Goal: Task Accomplishment & Management: Manage account settings

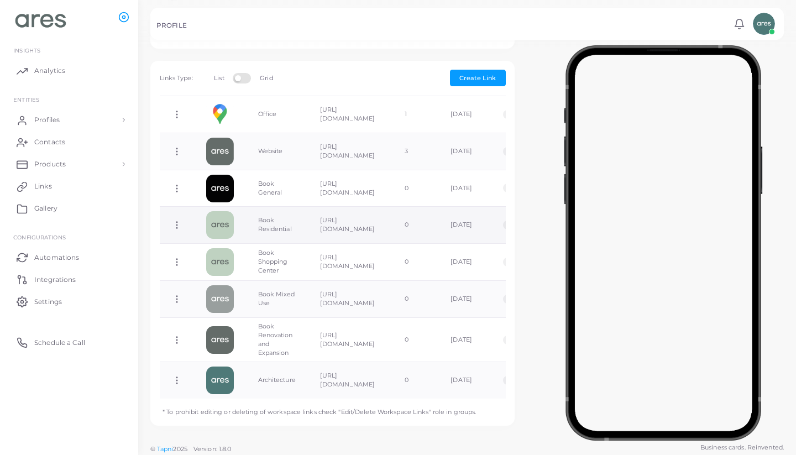
scroll to position [209, 0]
click at [225, 223] on img at bounding box center [220, 226] width 28 height 28
click at [177, 221] on icon at bounding box center [177, 226] width 10 height 10
click at [228, 246] on link "Edit Link" at bounding box center [222, 249] width 88 height 15
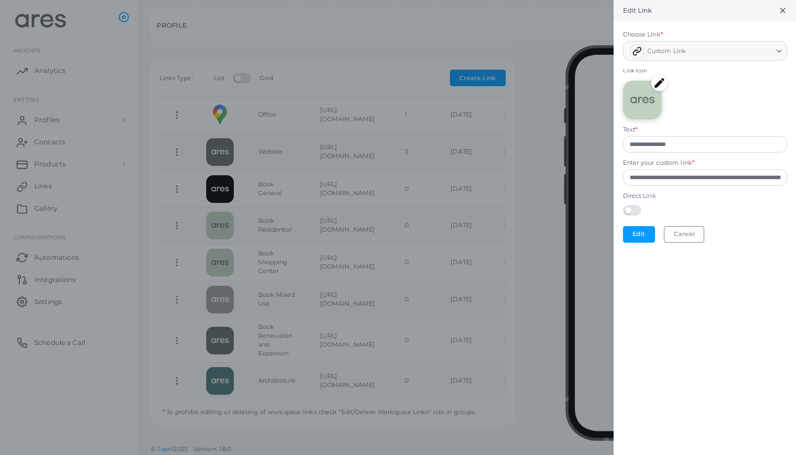
click at [661, 81] on img at bounding box center [659, 83] width 17 height 17
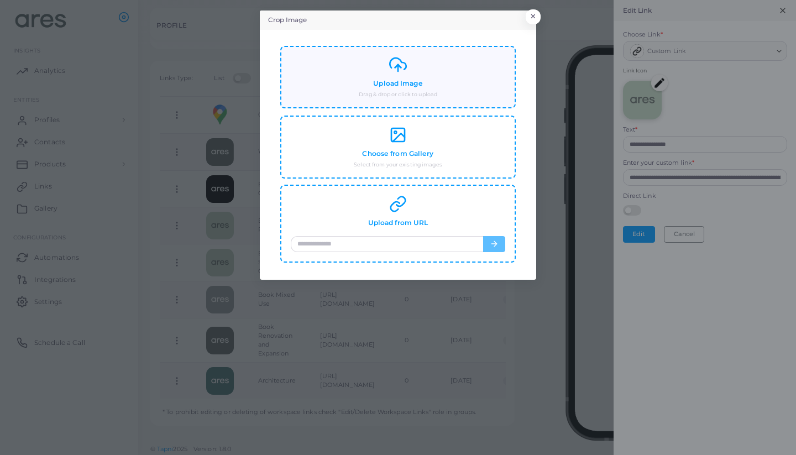
click at [433, 77] on div "Upload Image Drag & drop or click to upload" at bounding box center [398, 77] width 215 height 43
click at [537, 12] on div "Crop Image × Upload Image Drag & drop or click to upload Choose from Gallery Se…" at bounding box center [398, 227] width 796 height 455
click at [537, 14] on button "×" at bounding box center [531, 19] width 15 height 14
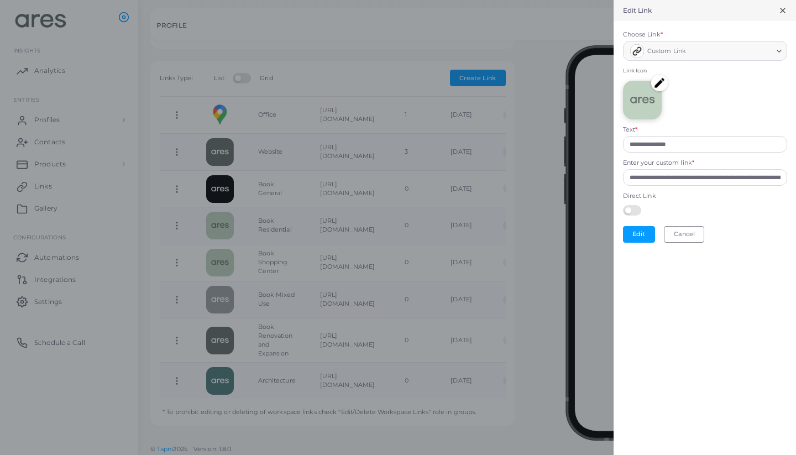
click at [780, 8] on icon at bounding box center [782, 10] width 9 height 9
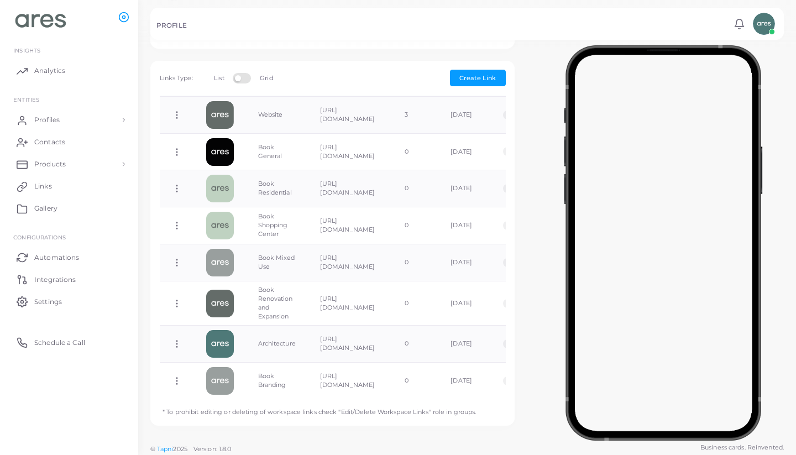
scroll to position [247, 0]
click at [215, 183] on img at bounding box center [220, 188] width 28 height 28
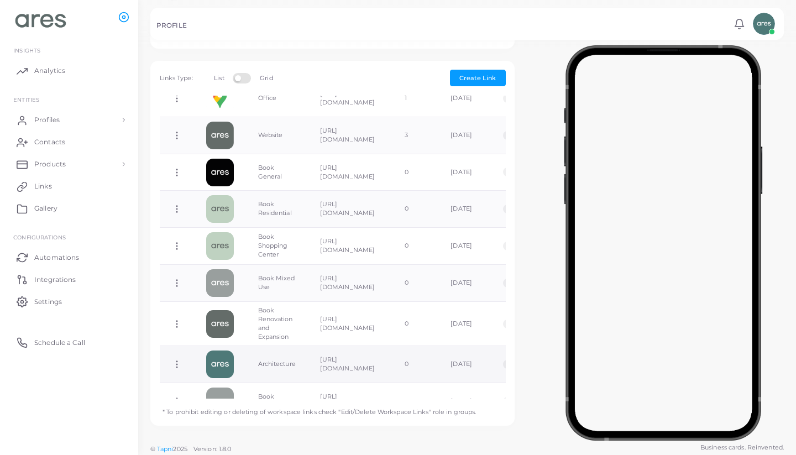
scroll to position [224, 0]
click at [175, 207] on icon at bounding box center [177, 210] width 10 height 10
click at [227, 231] on link "Edit Link" at bounding box center [219, 235] width 88 height 15
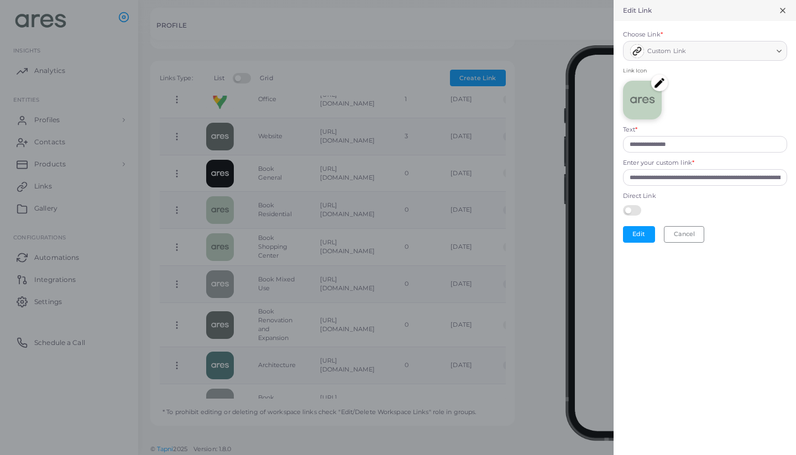
click at [663, 83] on img at bounding box center [659, 83] width 17 height 17
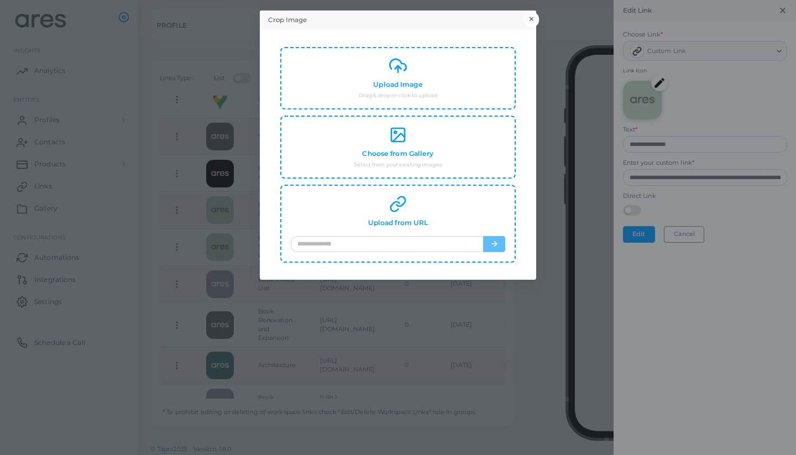
click at [534, 23] on button "×" at bounding box center [531, 19] width 15 height 14
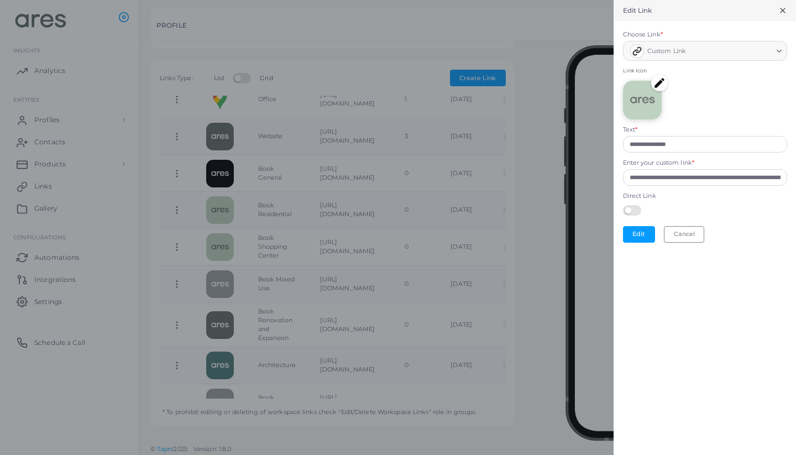
click at [607, 43] on div at bounding box center [398, 227] width 796 height 455
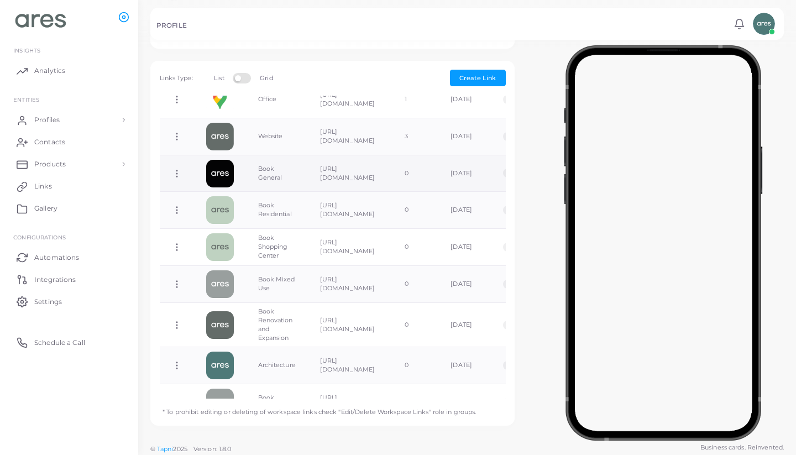
click at [227, 170] on img at bounding box center [220, 174] width 28 height 28
click at [175, 169] on icon at bounding box center [177, 174] width 10 height 10
click at [231, 192] on link "Edit Link" at bounding box center [220, 196] width 88 height 15
type input "**********"
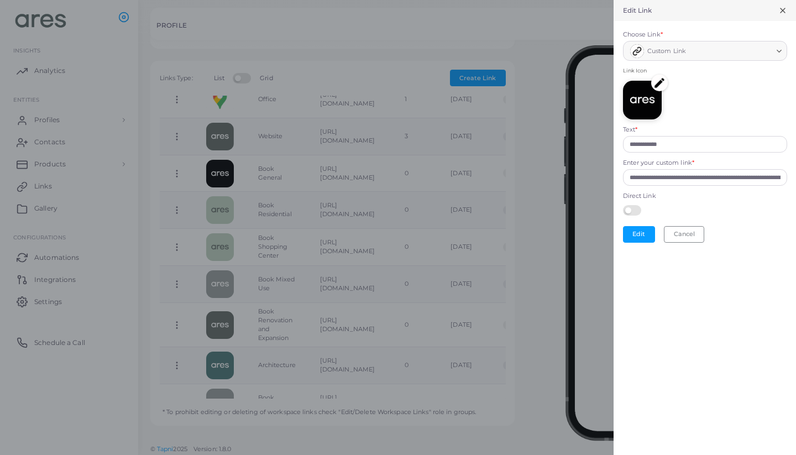
click at [659, 78] on img at bounding box center [659, 83] width 17 height 17
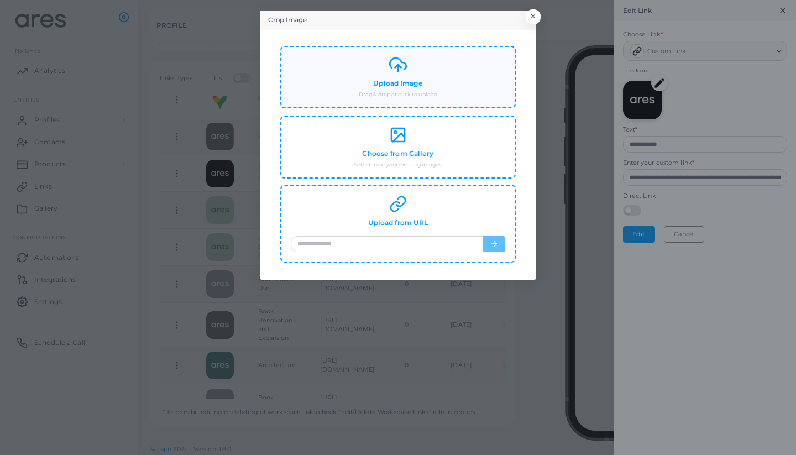
click at [435, 102] on div "Upload Image Drag & drop or click to upload" at bounding box center [397, 77] width 235 height 63
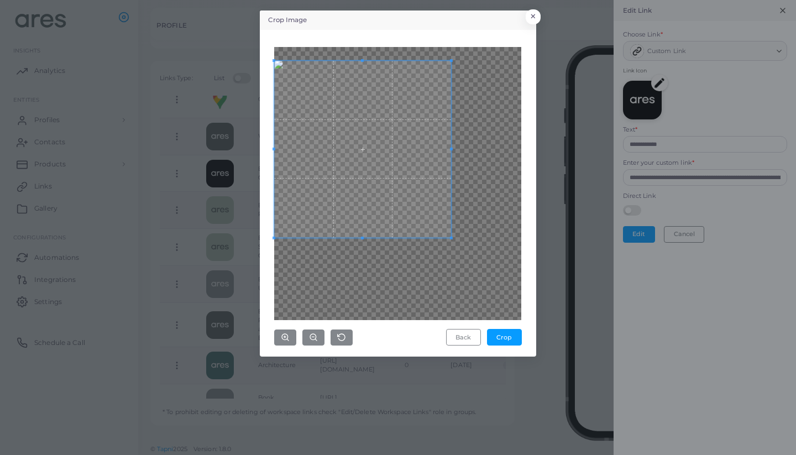
click at [379, 125] on span at bounding box center [362, 149] width 177 height 177
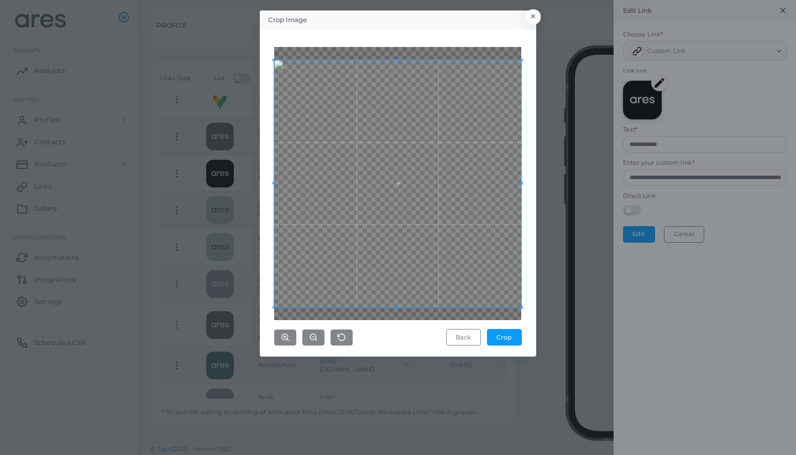
click at [571, 311] on div "Crop Image × Back Crop" at bounding box center [398, 227] width 796 height 455
click at [511, 330] on button "Crop" at bounding box center [504, 337] width 35 height 17
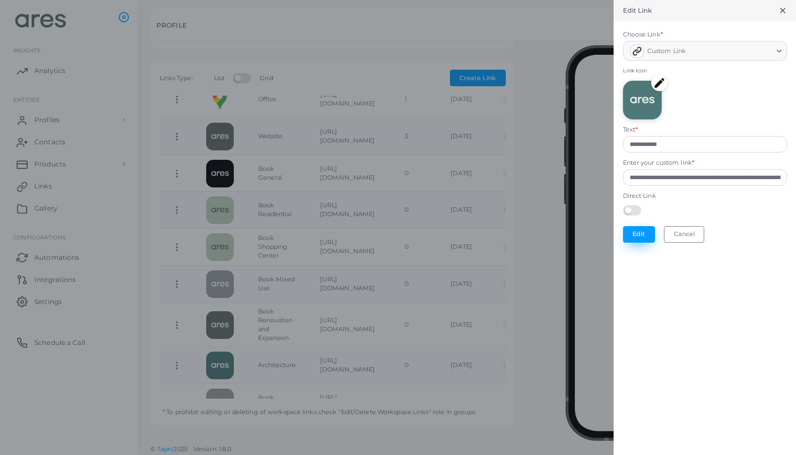
click at [643, 233] on button "Edit" at bounding box center [639, 234] width 32 height 17
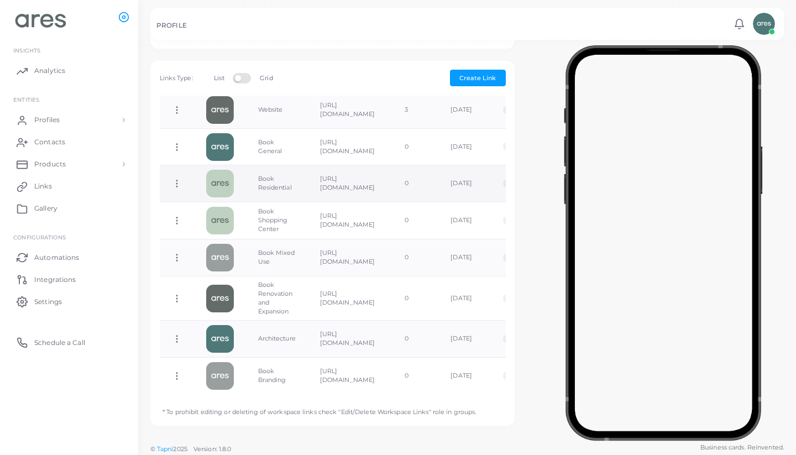
scroll to position [250, 0]
click at [179, 181] on icon at bounding box center [177, 185] width 10 height 10
click at [233, 212] on link "Edit Link" at bounding box center [224, 209] width 88 height 15
type input "**********"
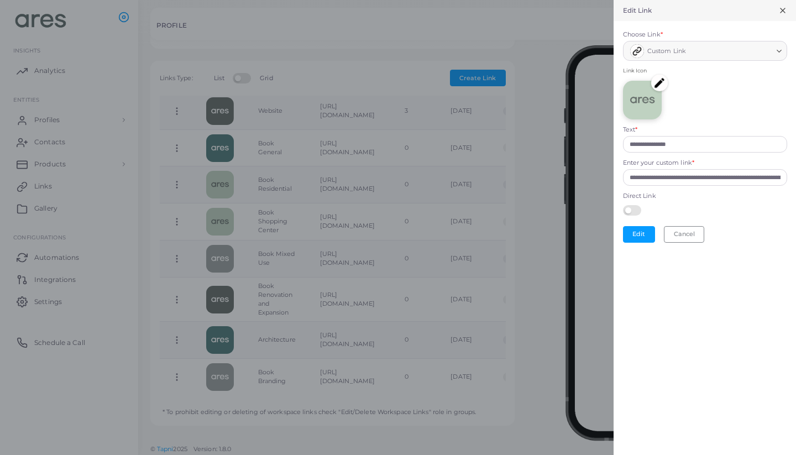
click at [659, 82] on img at bounding box center [659, 83] width 17 height 17
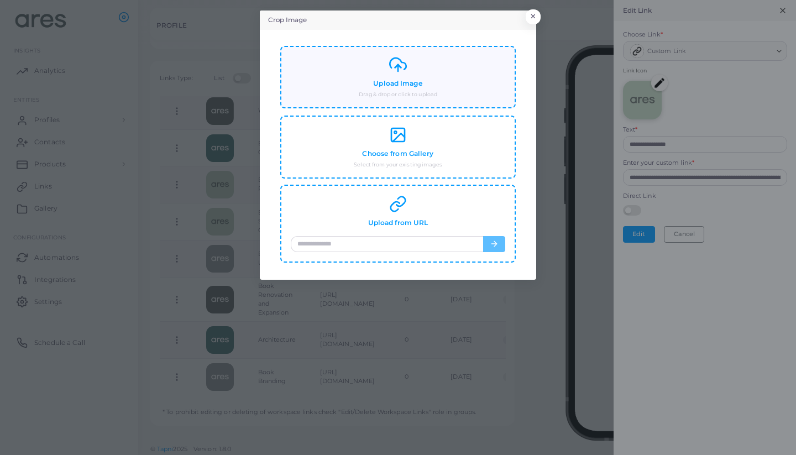
click at [469, 77] on div "Upload Image Drag & drop or click to upload" at bounding box center [398, 77] width 215 height 43
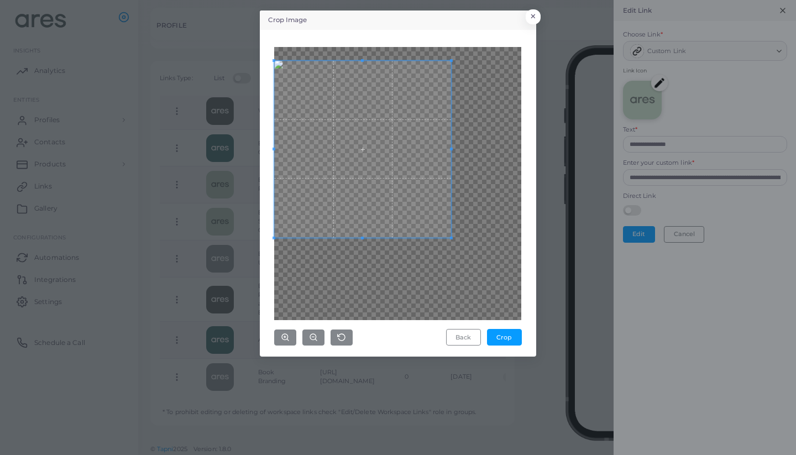
click at [365, 125] on span at bounding box center [362, 149] width 177 height 177
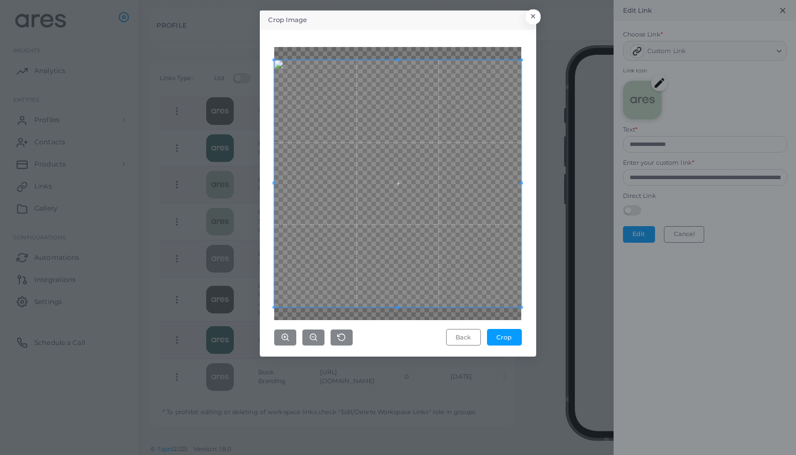
click at [547, 300] on div "Crop Image × Back Crop" at bounding box center [398, 227] width 796 height 455
click at [509, 331] on button "Crop" at bounding box center [504, 337] width 35 height 17
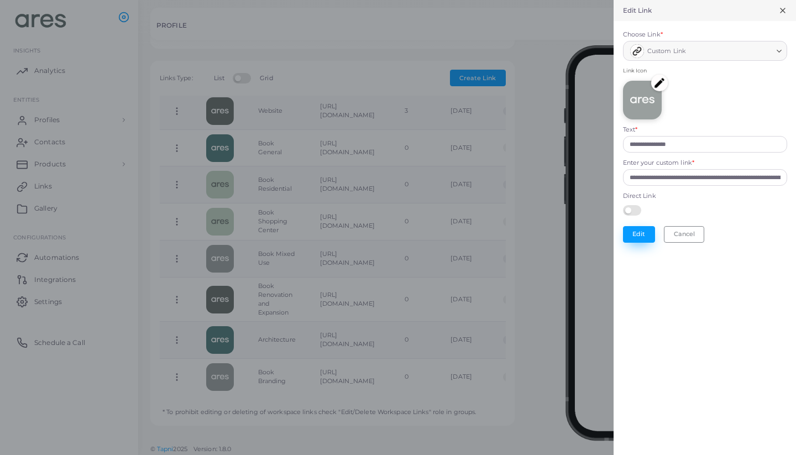
click at [641, 228] on button "Edit" at bounding box center [639, 234] width 32 height 17
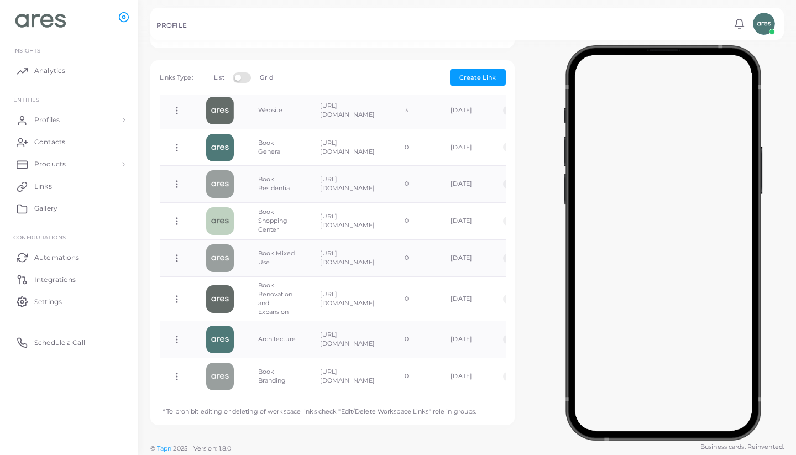
scroll to position [343, 0]
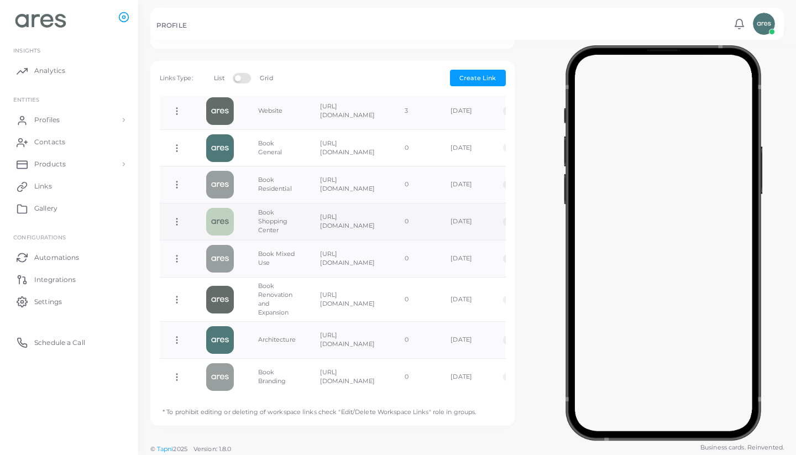
click at [176, 217] on icon at bounding box center [177, 222] width 10 height 10
click at [234, 242] on link "Edit Link" at bounding box center [220, 245] width 88 height 15
type input "**********"
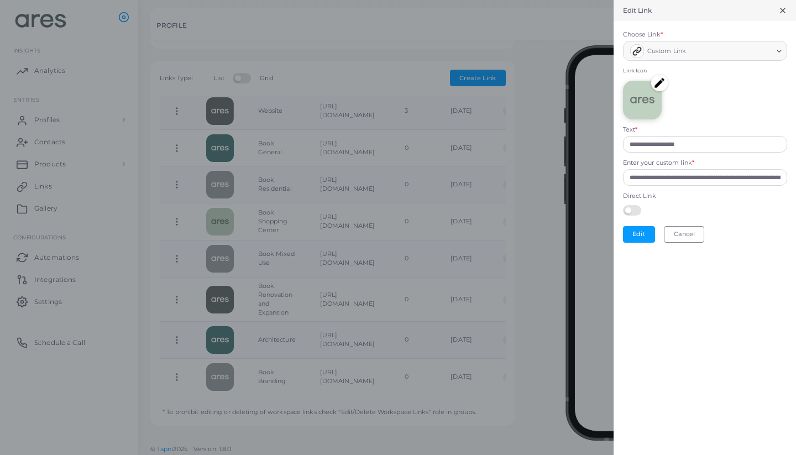
click at [662, 83] on img at bounding box center [659, 83] width 17 height 17
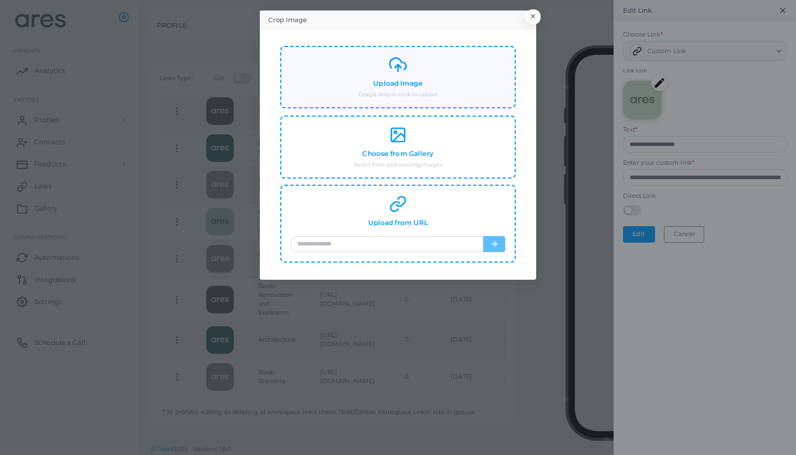
click at [437, 91] on small "Drag & drop or click to upload" at bounding box center [398, 95] width 79 height 8
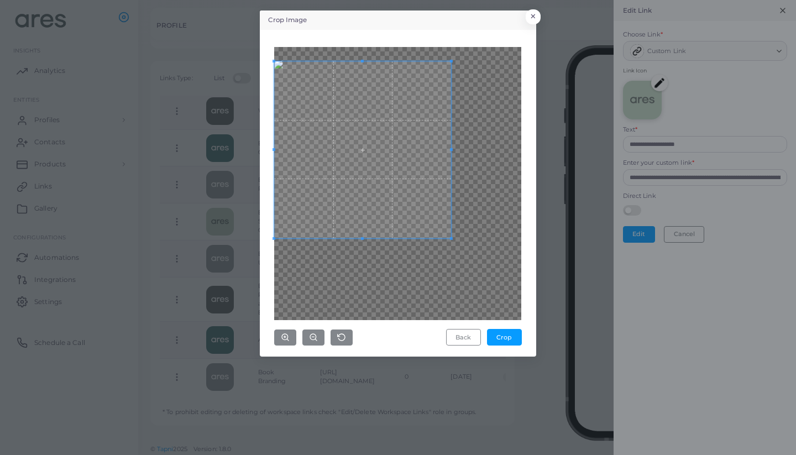
click at [374, 162] on span at bounding box center [362, 149] width 177 height 177
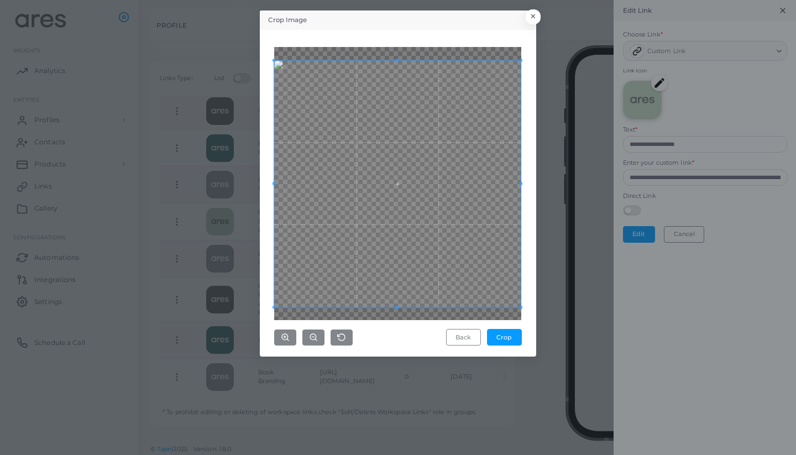
click at [561, 309] on div "Crop Image × Back Crop" at bounding box center [398, 227] width 796 height 455
click at [513, 334] on button "Crop" at bounding box center [504, 337] width 35 height 17
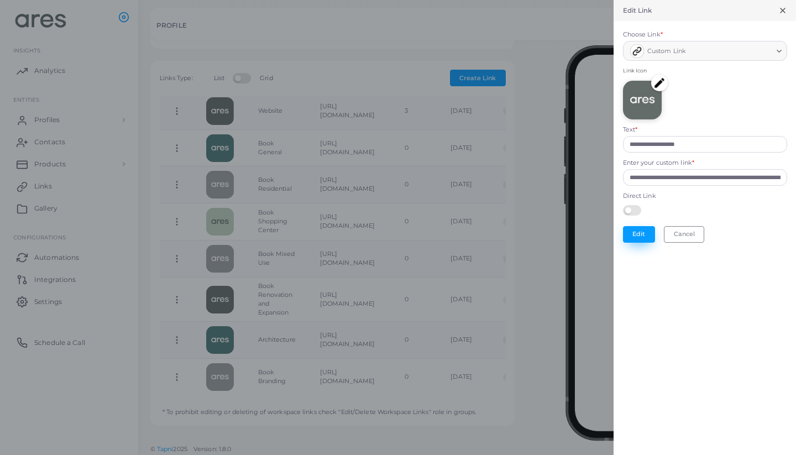
click at [641, 234] on button "Edit" at bounding box center [639, 234] width 32 height 17
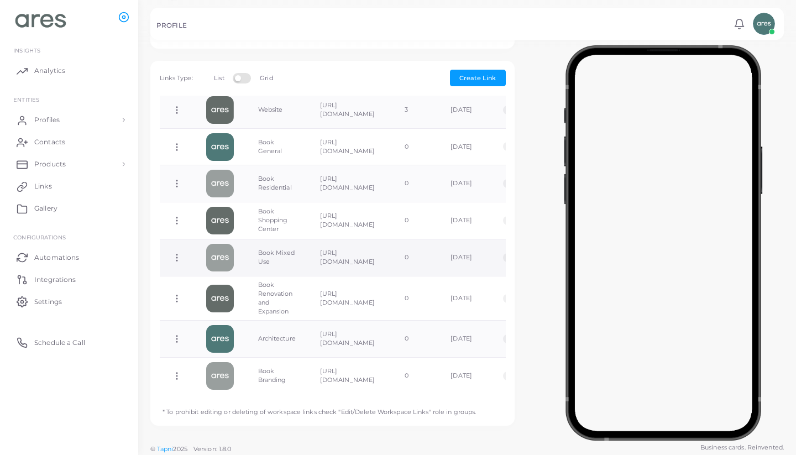
scroll to position [250, 0]
click at [177, 255] on icon at bounding box center [177, 259] width 10 height 10
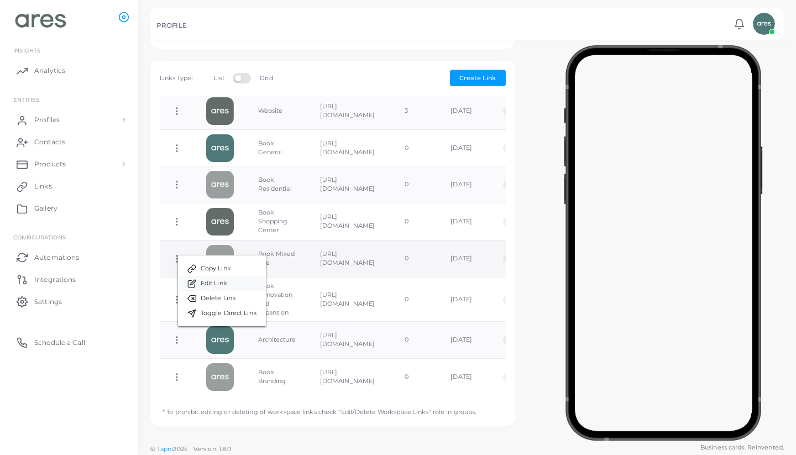
click at [203, 278] on link "Edit Link" at bounding box center [222, 283] width 88 height 15
type input "**********"
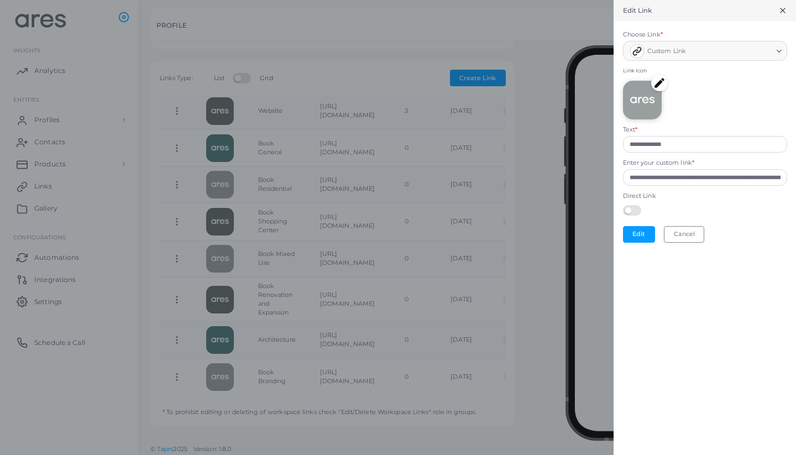
click at [660, 82] on img at bounding box center [659, 83] width 17 height 17
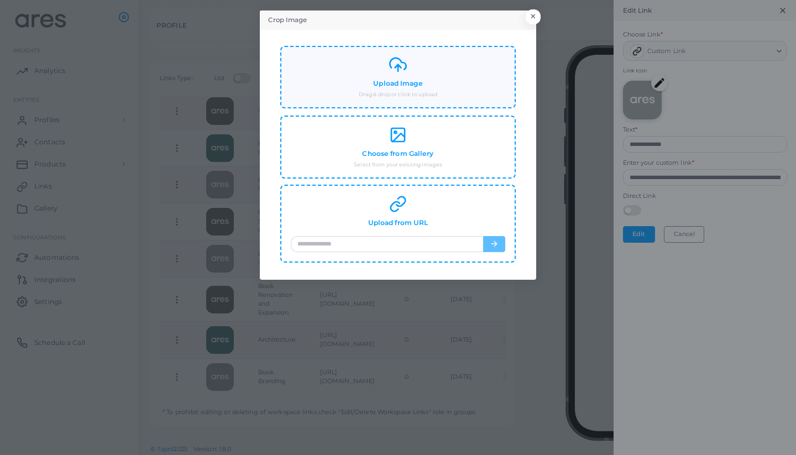
click at [435, 83] on div "Upload Image Drag & drop or click to upload" at bounding box center [398, 77] width 215 height 43
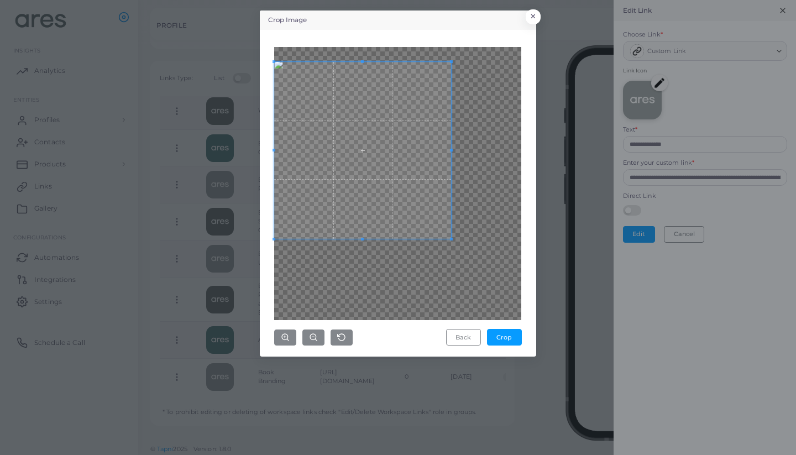
click at [405, 115] on span at bounding box center [362, 150] width 177 height 177
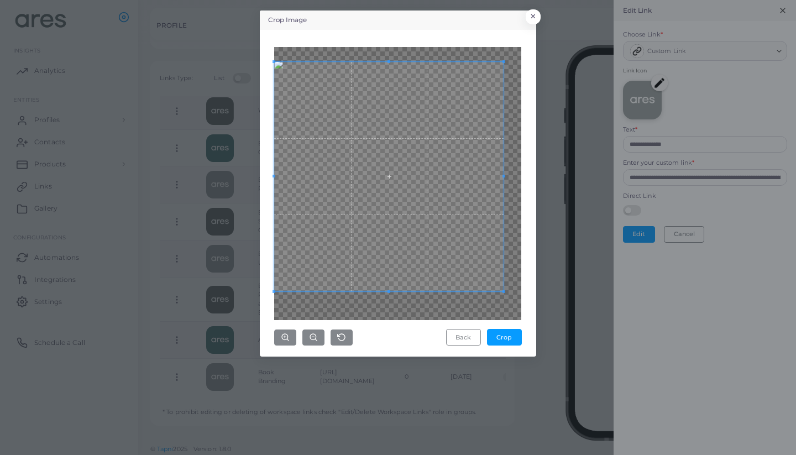
click at [550, 298] on div "Crop Image × Back Crop" at bounding box center [398, 227] width 796 height 455
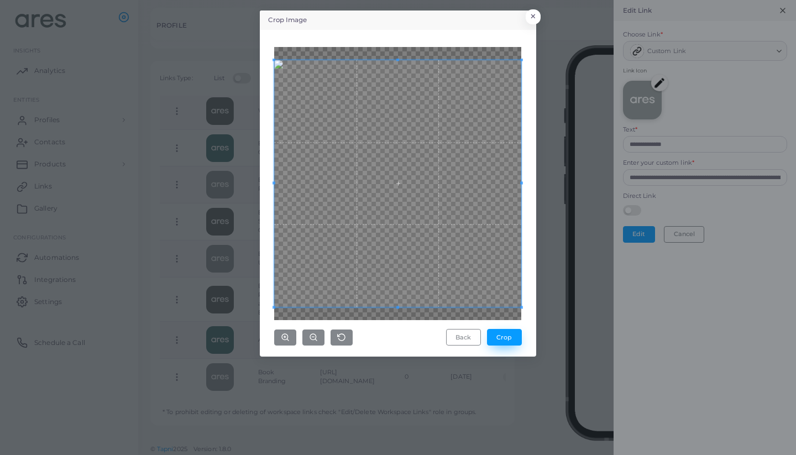
click at [511, 335] on button "Crop" at bounding box center [504, 337] width 35 height 17
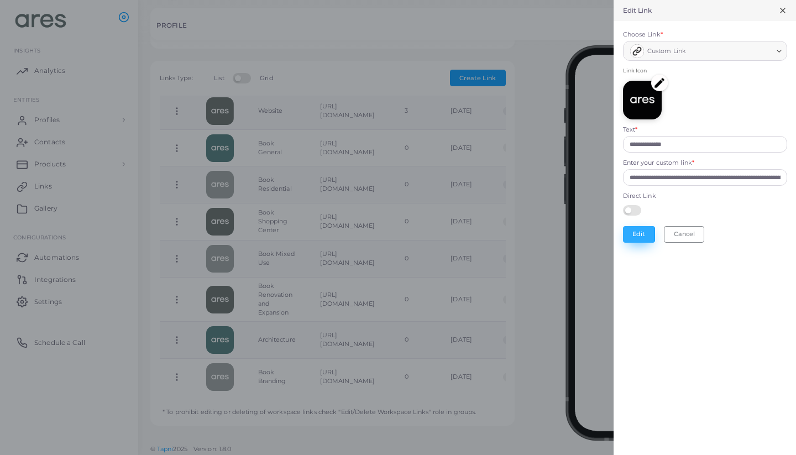
click at [646, 229] on button "Edit" at bounding box center [639, 234] width 32 height 17
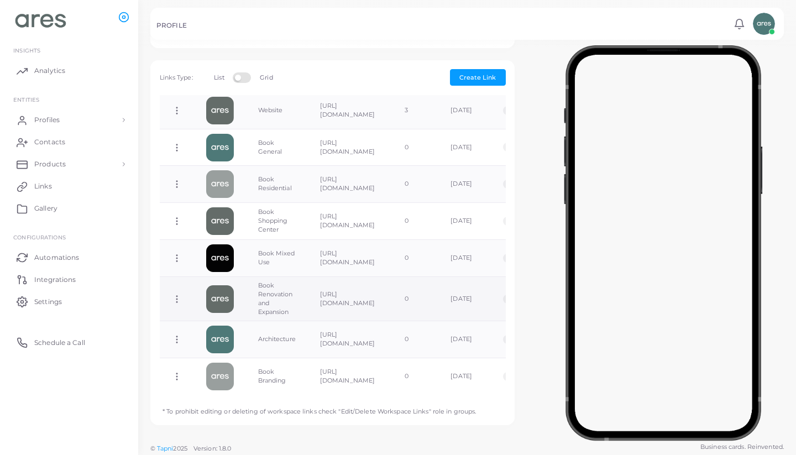
scroll to position [343, 0]
click at [177, 299] on circle at bounding box center [176, 299] width 1 height 1
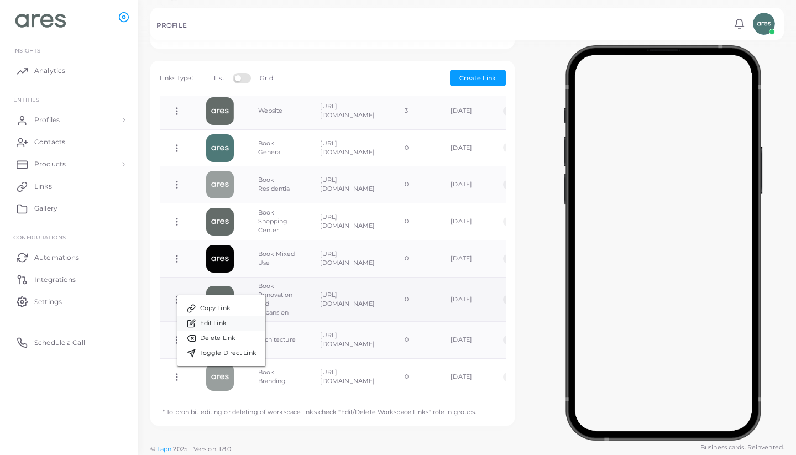
click at [236, 324] on link "Edit Link" at bounding box center [221, 323] width 88 height 15
type input "**********"
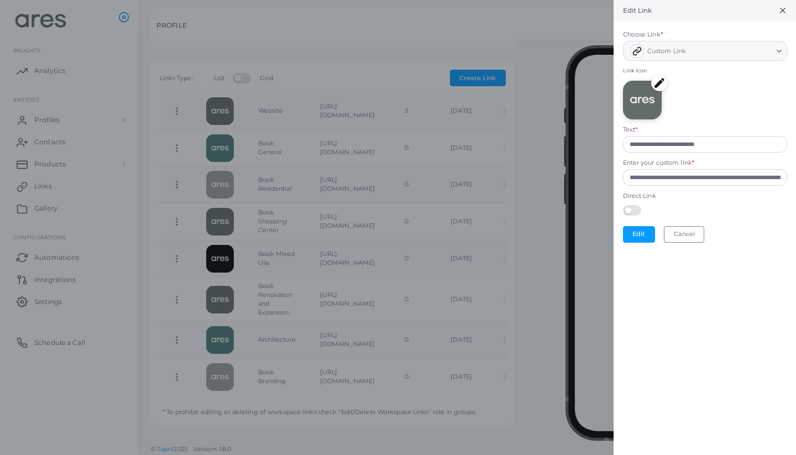
click at [660, 84] on img at bounding box center [659, 83] width 17 height 17
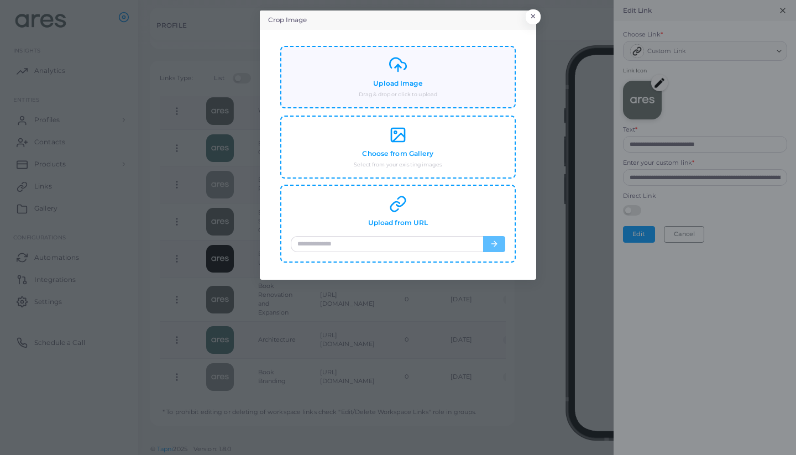
click at [466, 89] on div "Upload Image Drag & drop or click to upload" at bounding box center [398, 77] width 215 height 43
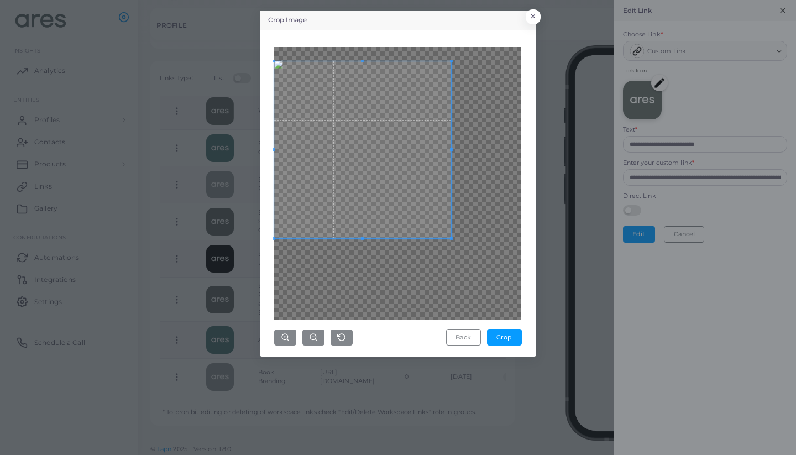
click at [386, 165] on span at bounding box center [362, 149] width 177 height 177
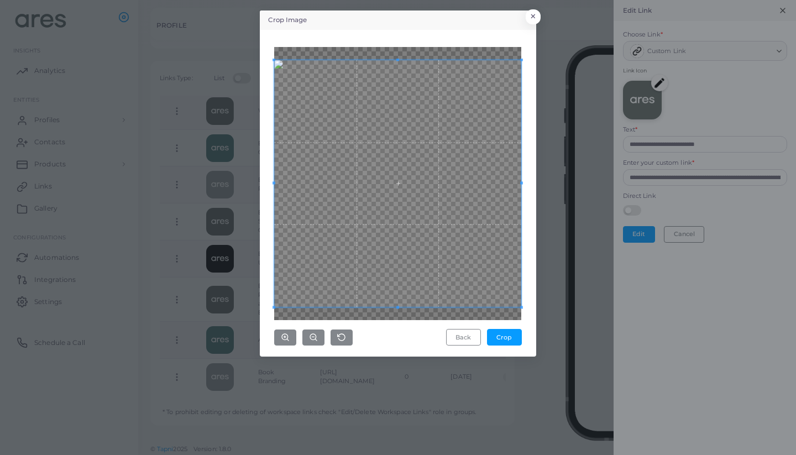
click at [550, 290] on div "Crop Image × Back Crop" at bounding box center [398, 227] width 796 height 455
click at [511, 338] on button "Crop" at bounding box center [504, 337] width 35 height 17
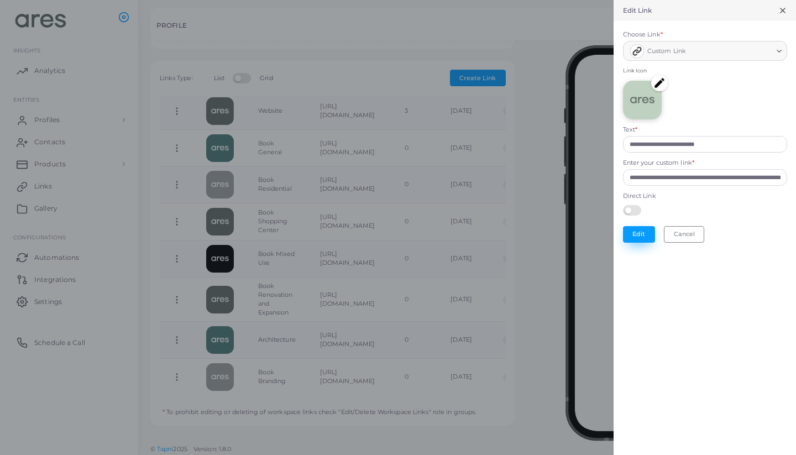
click at [641, 230] on button "Edit" at bounding box center [639, 234] width 32 height 17
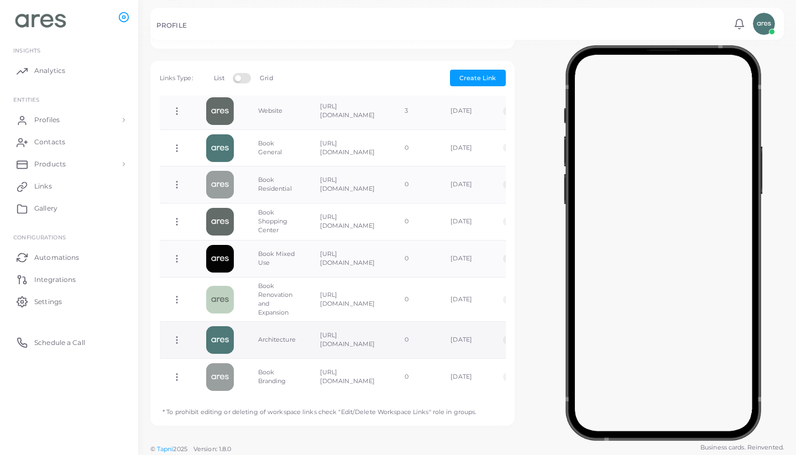
click at [176, 340] on circle at bounding box center [176, 340] width 1 height 1
click at [531, 264] on div at bounding box center [663, 240] width 265 height 387
click at [53, 187] on span "Links" at bounding box center [46, 186] width 18 height 10
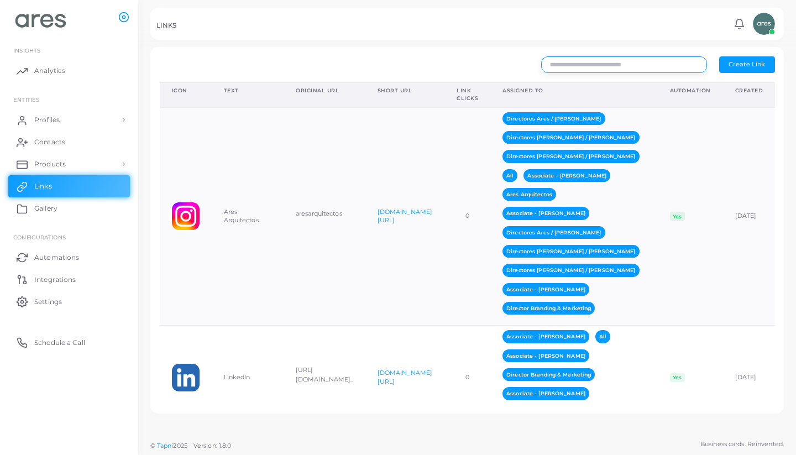
click at [642, 67] on input "text" at bounding box center [624, 64] width 166 height 17
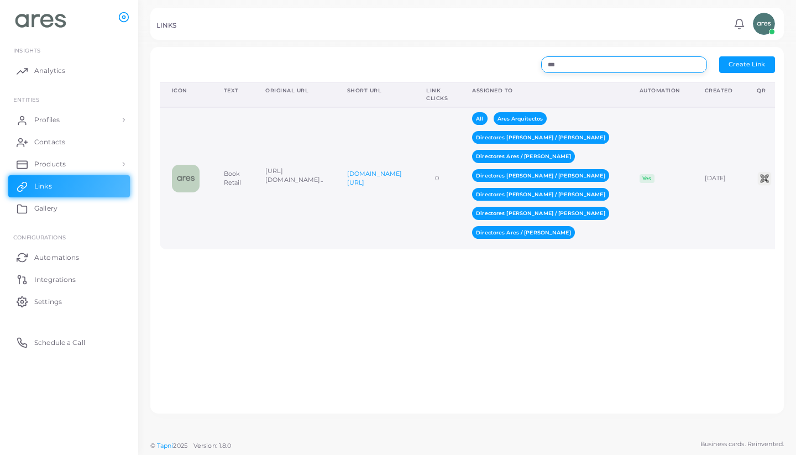
type input "***"
click at [414, 228] on td "[DOMAIN_NAME][URL]" at bounding box center [374, 178] width 79 height 142
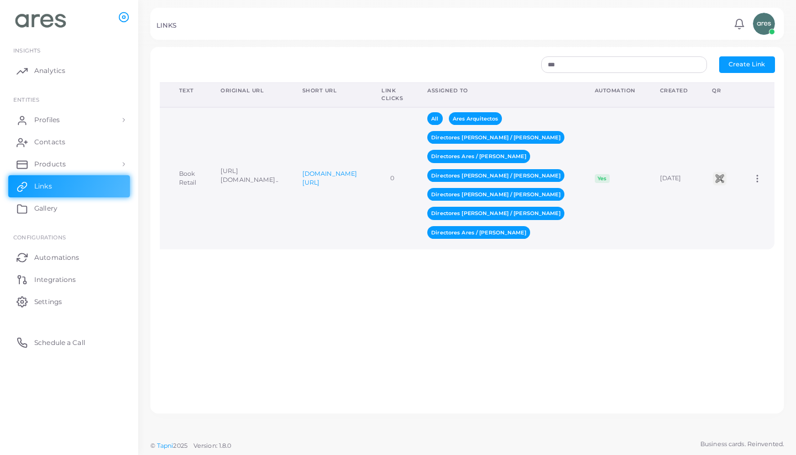
scroll to position [0, 120]
click at [756, 182] on icon at bounding box center [757, 179] width 10 height 10
click at [752, 209] on span "Edit Link" at bounding box center [738, 210] width 27 height 9
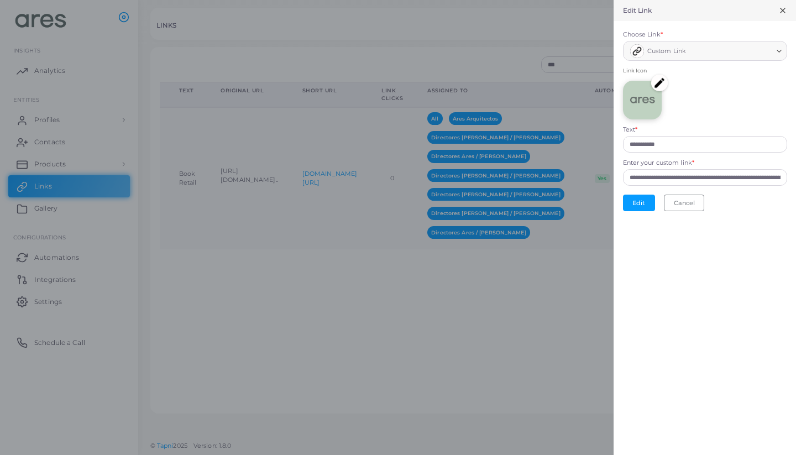
click at [783, 9] on icon at bounding box center [782, 10] width 9 height 9
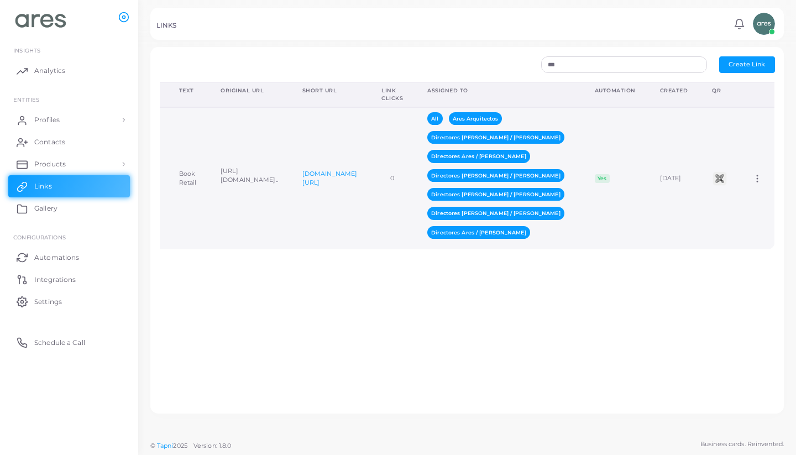
click at [759, 175] on icon at bounding box center [757, 179] width 10 height 10
click at [756, 186] on span "Assign to Team" at bounding box center [748, 188] width 47 height 9
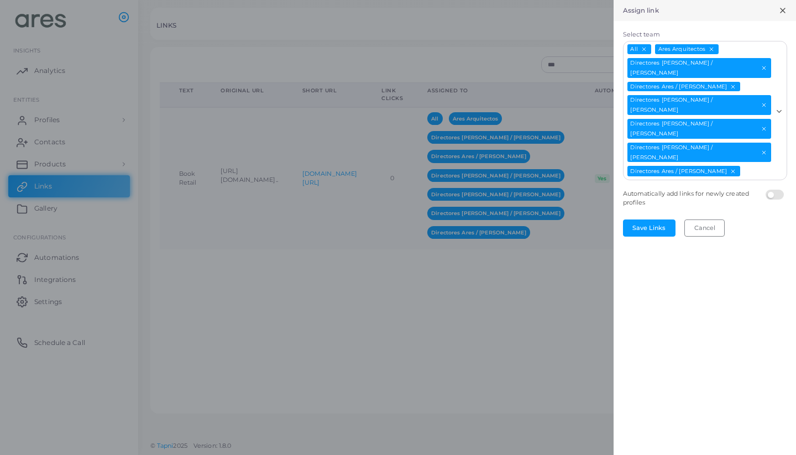
scroll to position [0, 0]
click at [749, 165] on input "Select team" at bounding box center [756, 171] width 31 height 12
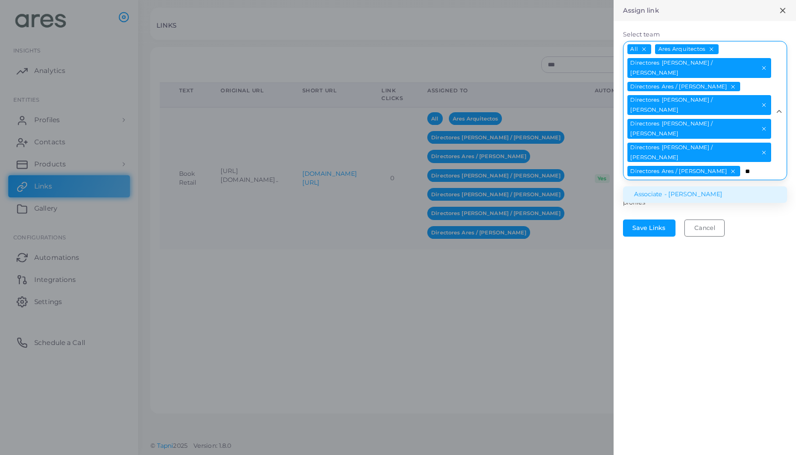
click at [729, 186] on li "Associate - [PERSON_NAME]" at bounding box center [705, 194] width 164 height 17
type input "**"
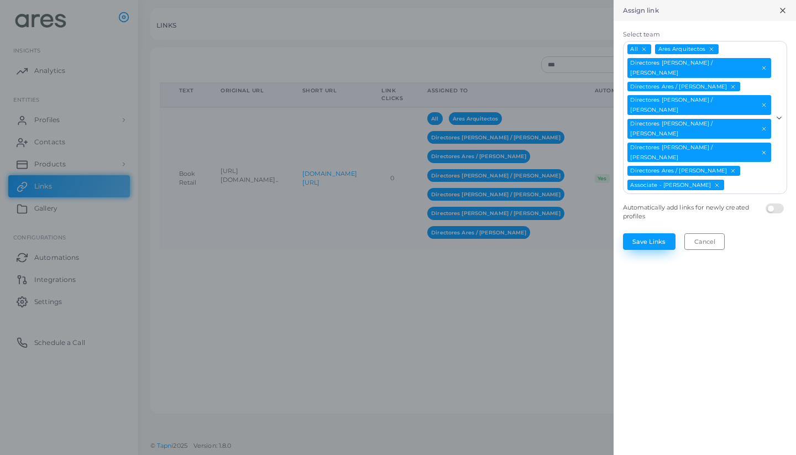
click at [657, 233] on button "Save Links" at bounding box center [649, 241] width 53 height 17
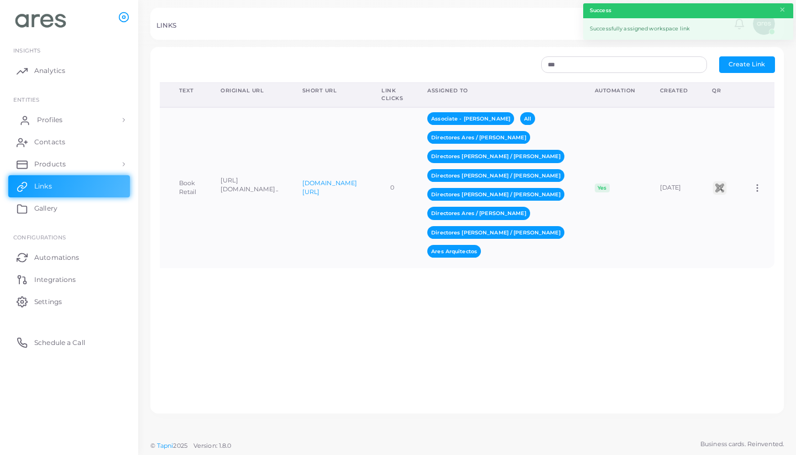
click at [60, 121] on span "Profiles" at bounding box center [49, 120] width 25 height 10
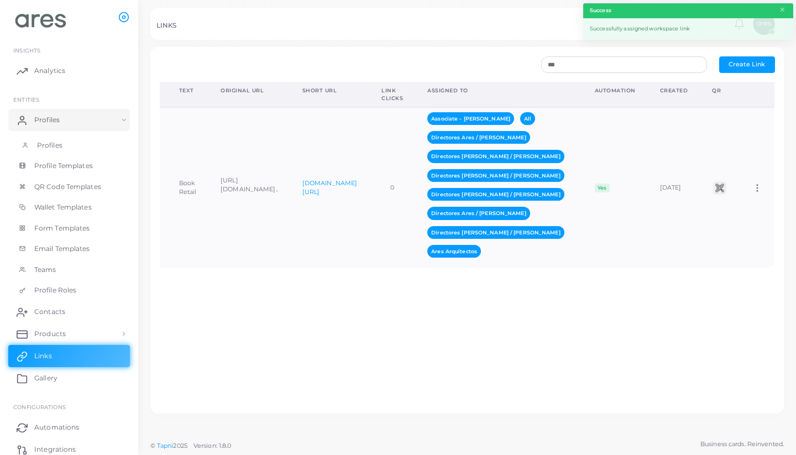
click at [63, 147] on link "Profiles" at bounding box center [69, 145] width 122 height 21
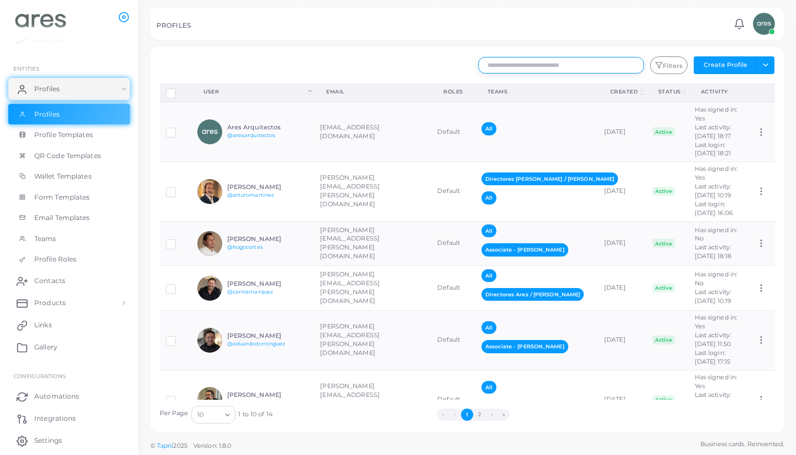
click at [514, 62] on input "text" at bounding box center [561, 65] width 166 height 17
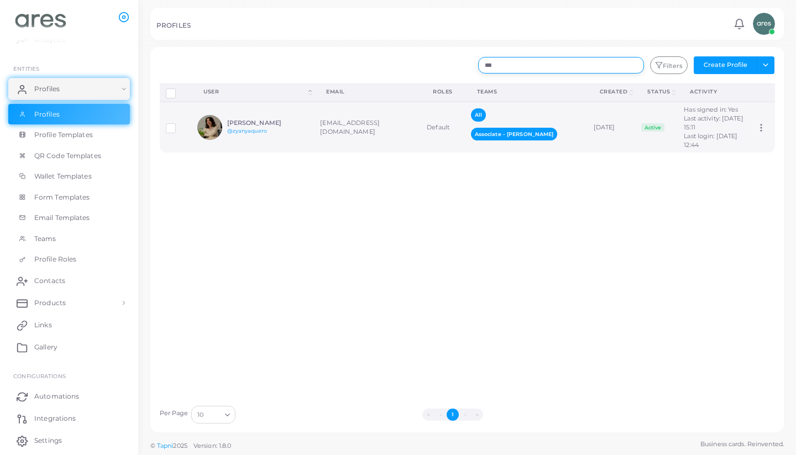
type input "***"
click at [408, 135] on td "[EMAIL_ADDRESS][DOMAIN_NAME]" at bounding box center [367, 127] width 107 height 51
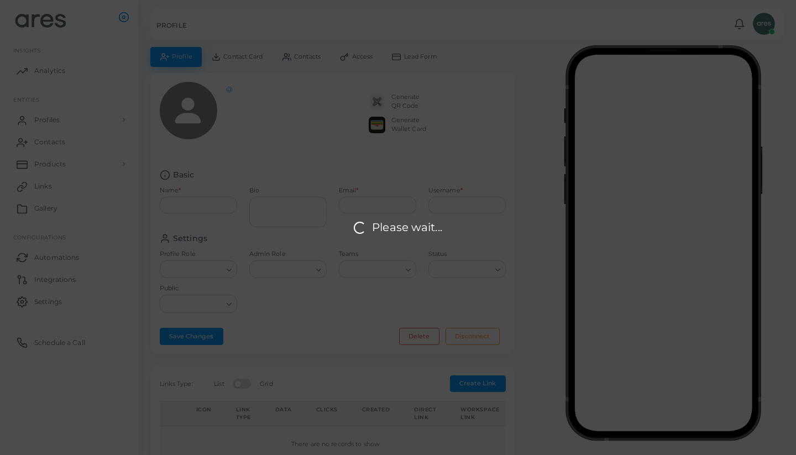
type input "**********"
type textarea "*********"
type input "**********"
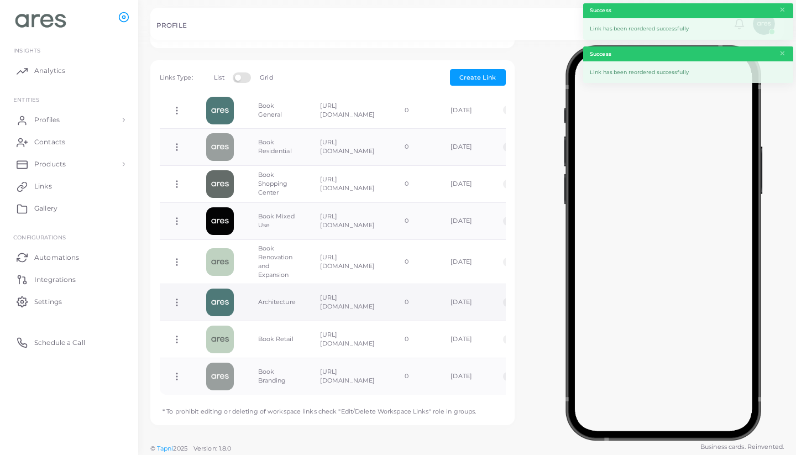
scroll to position [343, 0]
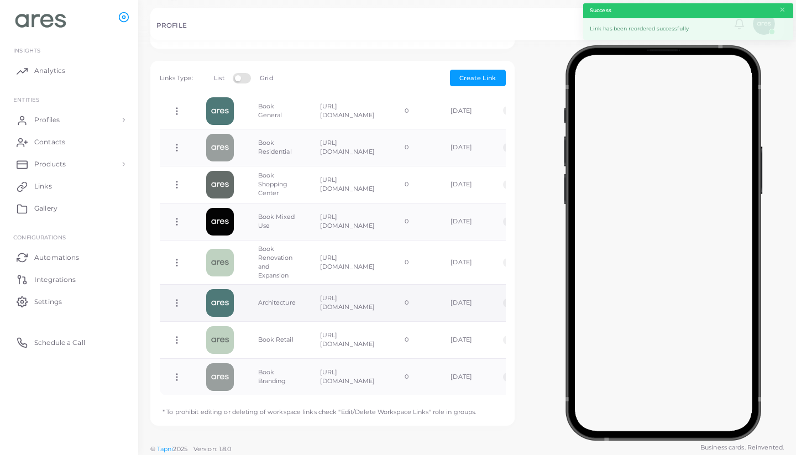
click at [172, 292] on td "Copy Link Edit Link Delete Link Toggle Direct Link" at bounding box center [177, 303] width 34 height 37
click at [176, 298] on icon at bounding box center [177, 303] width 10 height 10
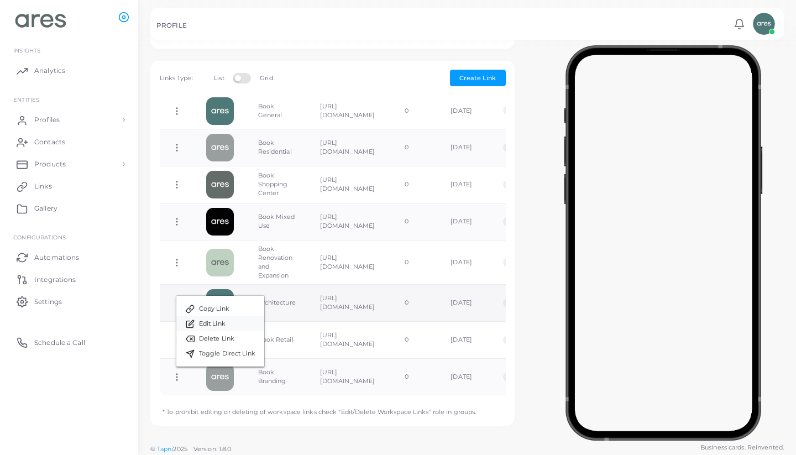
click at [224, 324] on span "Edit Link" at bounding box center [212, 324] width 27 height 9
type input "**********"
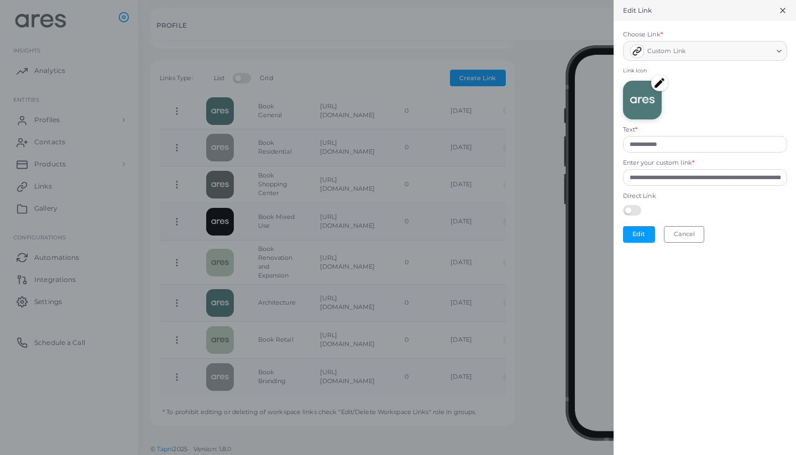
click at [662, 79] on img at bounding box center [659, 83] width 17 height 17
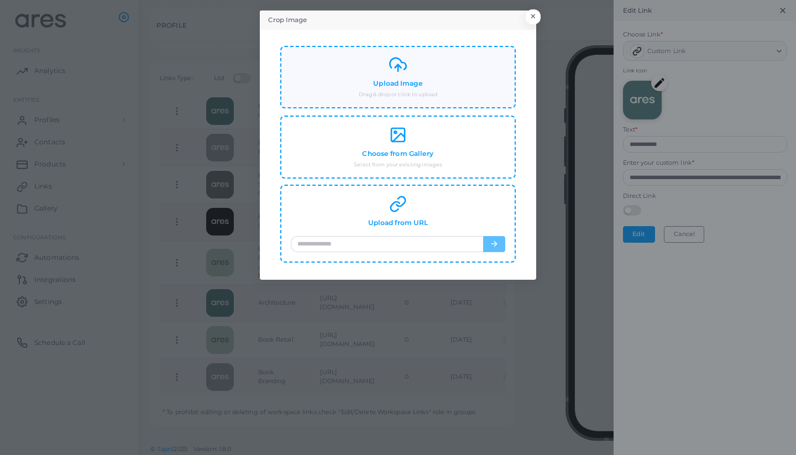
click at [451, 85] on div "Upload Image Drag & drop or click to upload" at bounding box center [398, 77] width 215 height 43
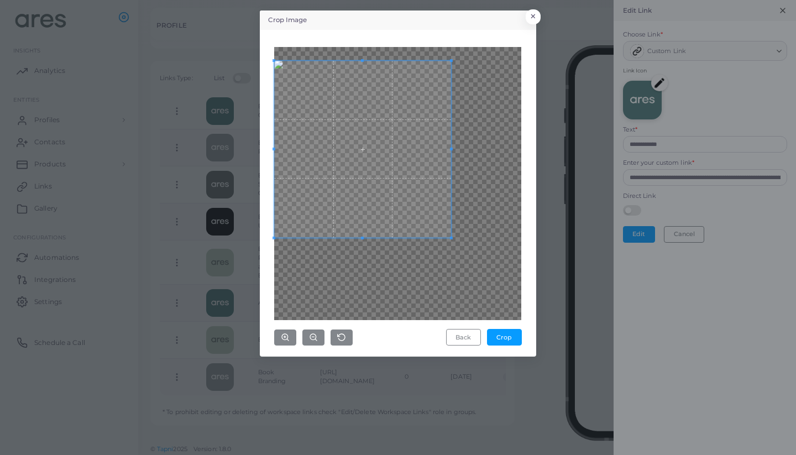
click at [398, 137] on span at bounding box center [362, 149] width 177 height 177
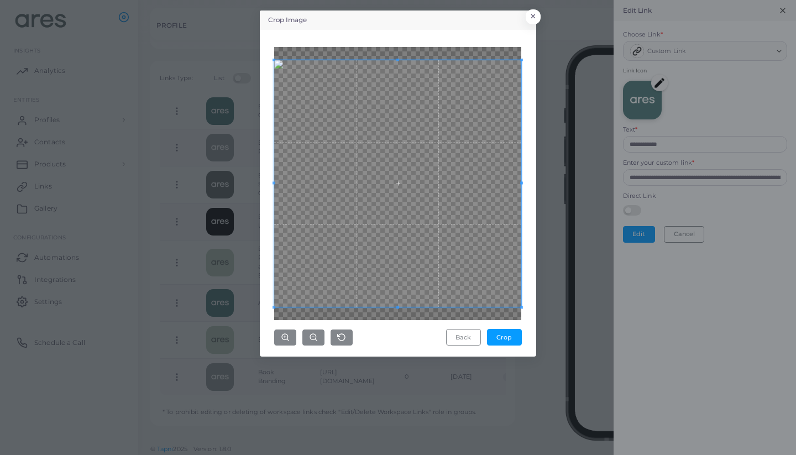
click at [541, 294] on div "Crop Image × Back Crop" at bounding box center [398, 227] width 796 height 455
click at [508, 331] on button "Crop" at bounding box center [504, 337] width 35 height 17
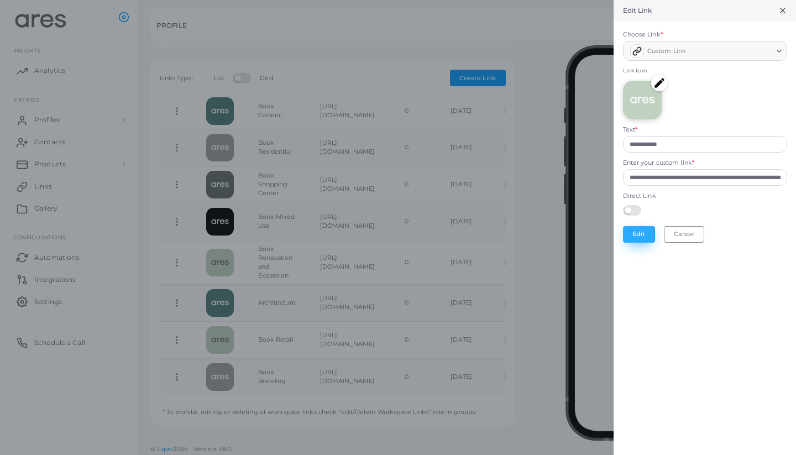
click at [640, 232] on button "Edit" at bounding box center [639, 234] width 32 height 17
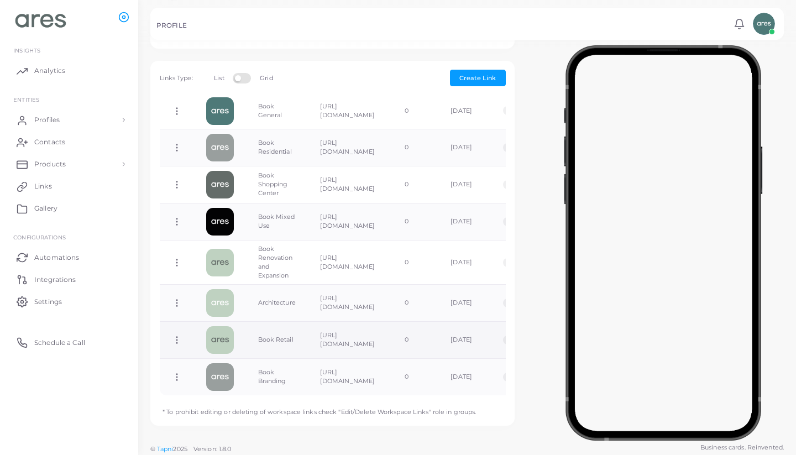
click at [177, 335] on icon at bounding box center [177, 340] width 10 height 10
click at [223, 357] on span "Edit Link" at bounding box center [213, 357] width 27 height 9
type input "**********"
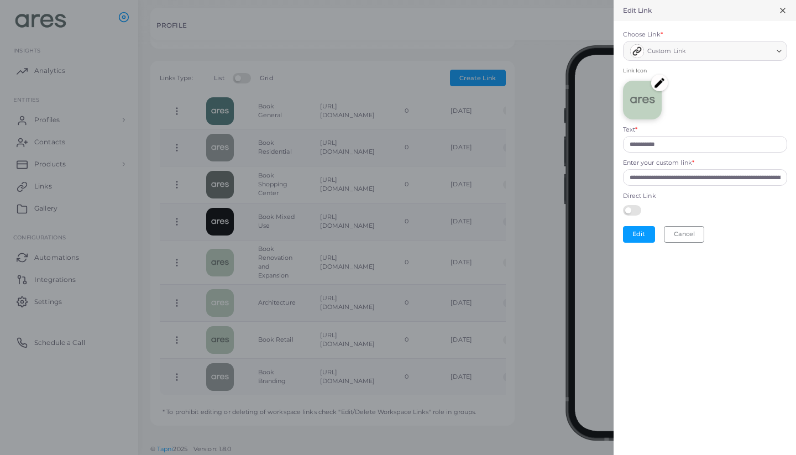
click at [661, 83] on img at bounding box center [659, 83] width 17 height 17
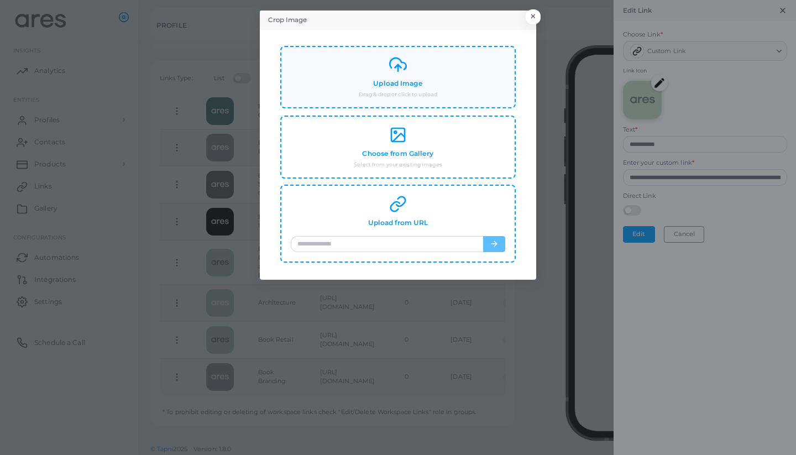
click at [491, 79] on div "Upload Image Drag & drop or click to upload" at bounding box center [398, 77] width 215 height 43
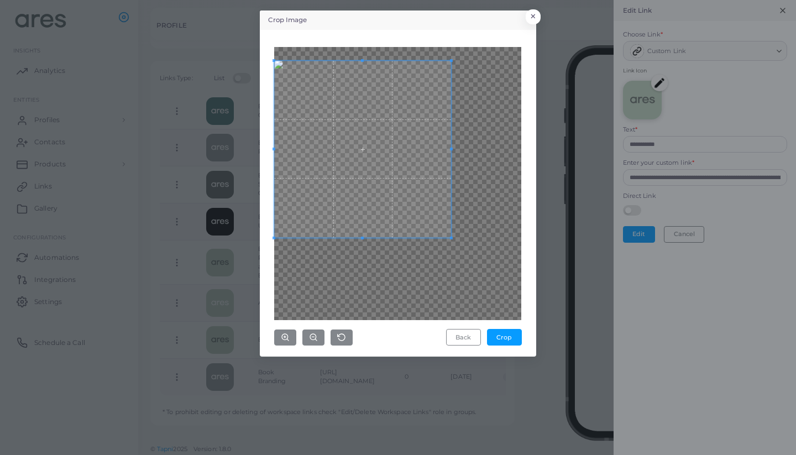
click at [370, 153] on span at bounding box center [362, 149] width 177 height 177
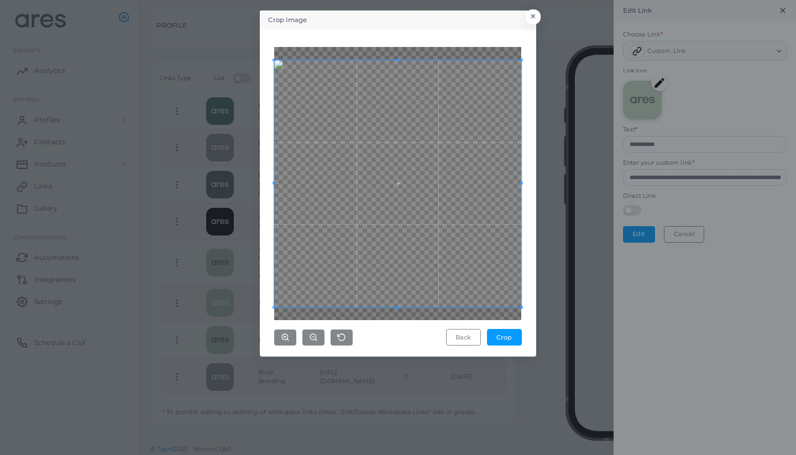
click at [542, 283] on div "Crop Image × Back Crop" at bounding box center [398, 227] width 796 height 455
click at [510, 333] on button "Crop" at bounding box center [504, 337] width 35 height 17
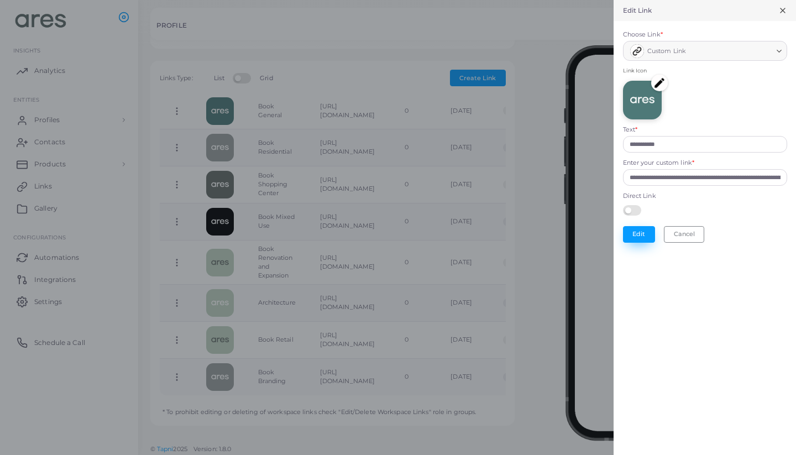
click at [639, 227] on button "Edit" at bounding box center [639, 234] width 32 height 17
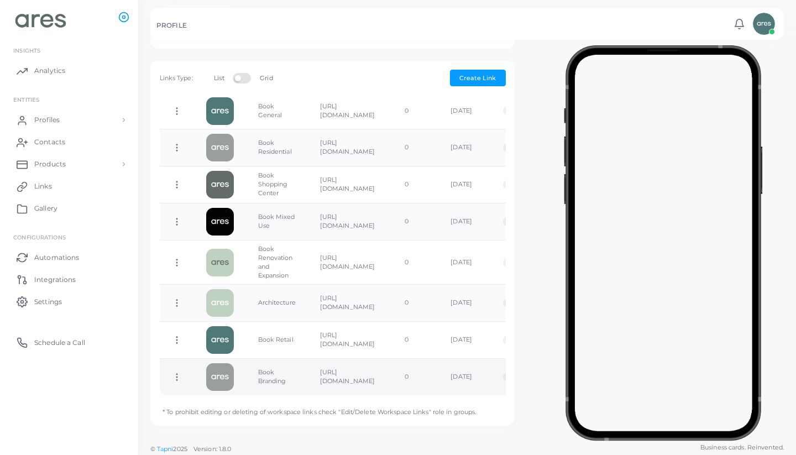
click at [177, 380] on circle at bounding box center [176, 380] width 1 height 1
click at [237, 398] on link "Edit Link" at bounding box center [221, 397] width 88 height 15
type input "**********"
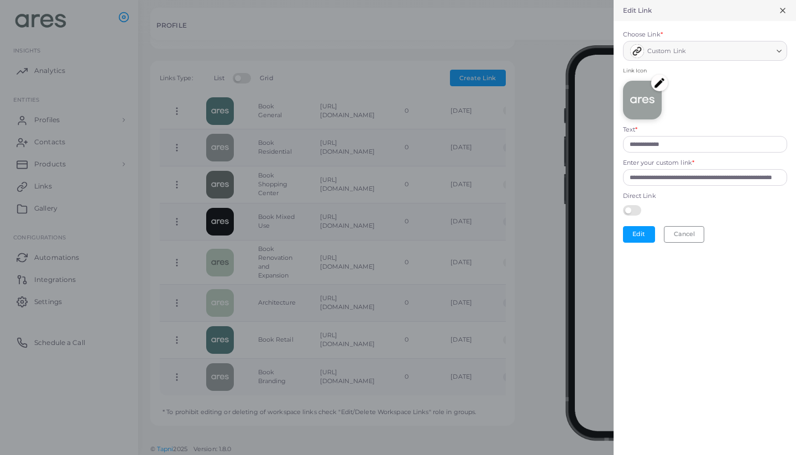
click at [664, 81] on img at bounding box center [659, 83] width 17 height 17
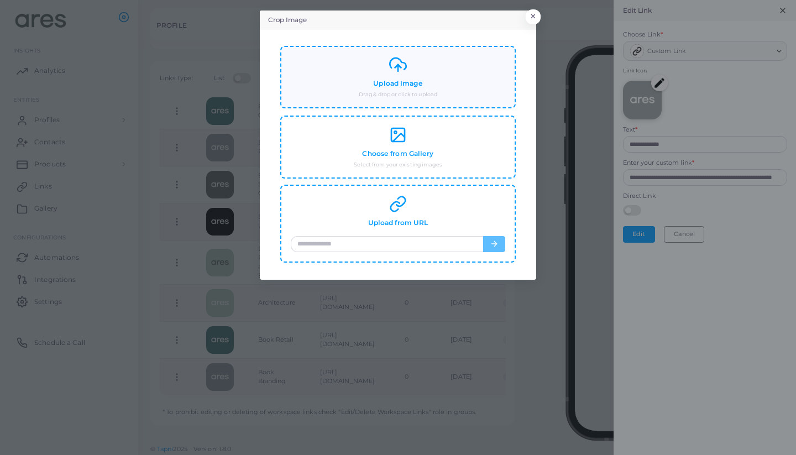
click at [447, 85] on div "Upload Image Drag & drop or click to upload" at bounding box center [398, 77] width 215 height 43
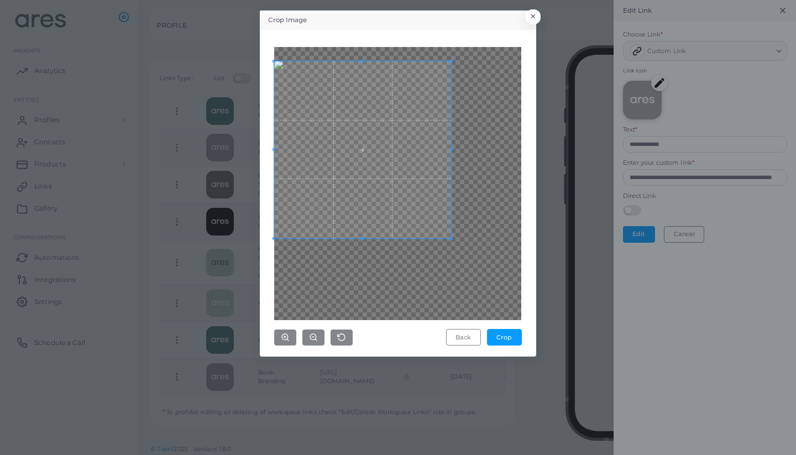
click at [363, 110] on span at bounding box center [362, 149] width 177 height 177
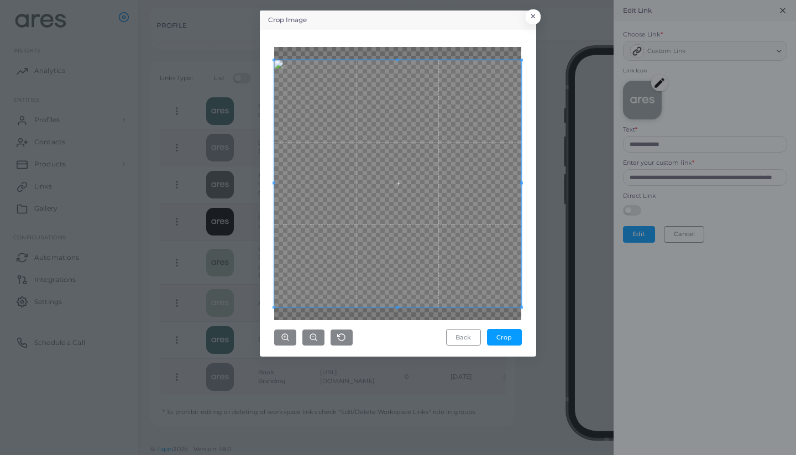
click at [566, 302] on div "Crop Image × Back Crop" at bounding box center [398, 227] width 796 height 455
click at [514, 332] on button "Crop" at bounding box center [504, 337] width 35 height 17
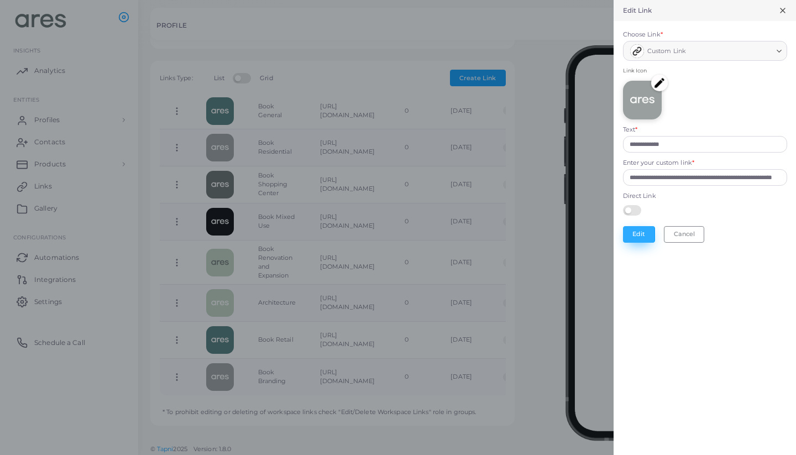
click at [634, 227] on button "Edit" at bounding box center [639, 234] width 32 height 17
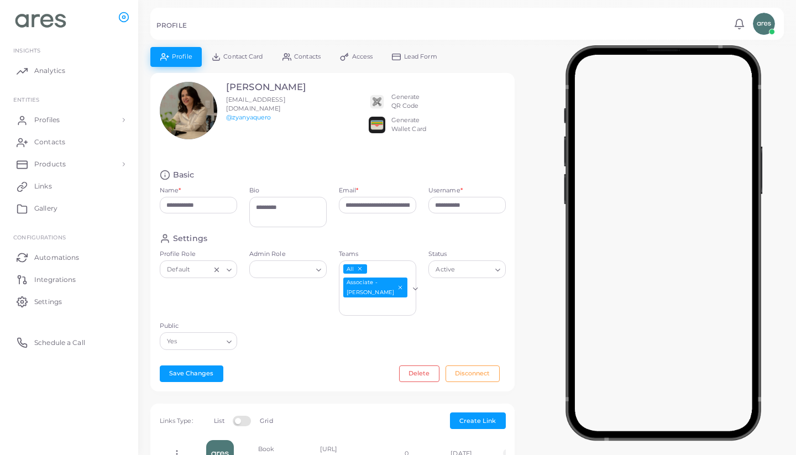
scroll to position [0, 0]
